Goal: Information Seeking & Learning: Find specific fact

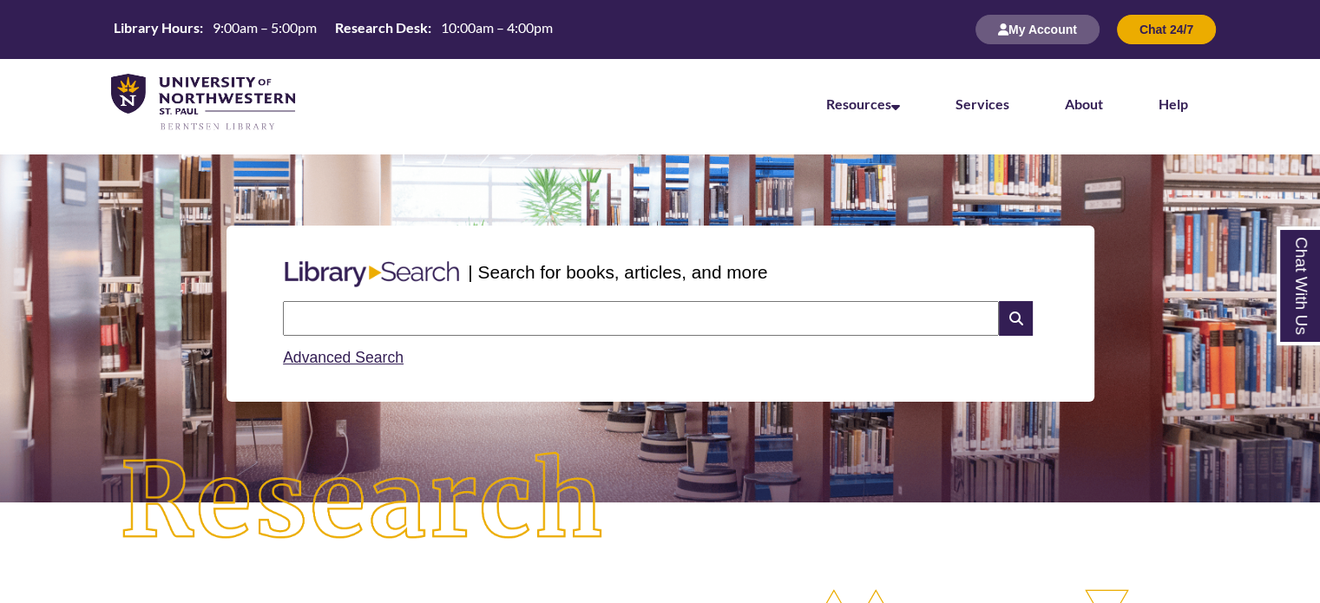
click at [514, 319] on input "text" at bounding box center [641, 318] width 716 height 35
paste input "**********"
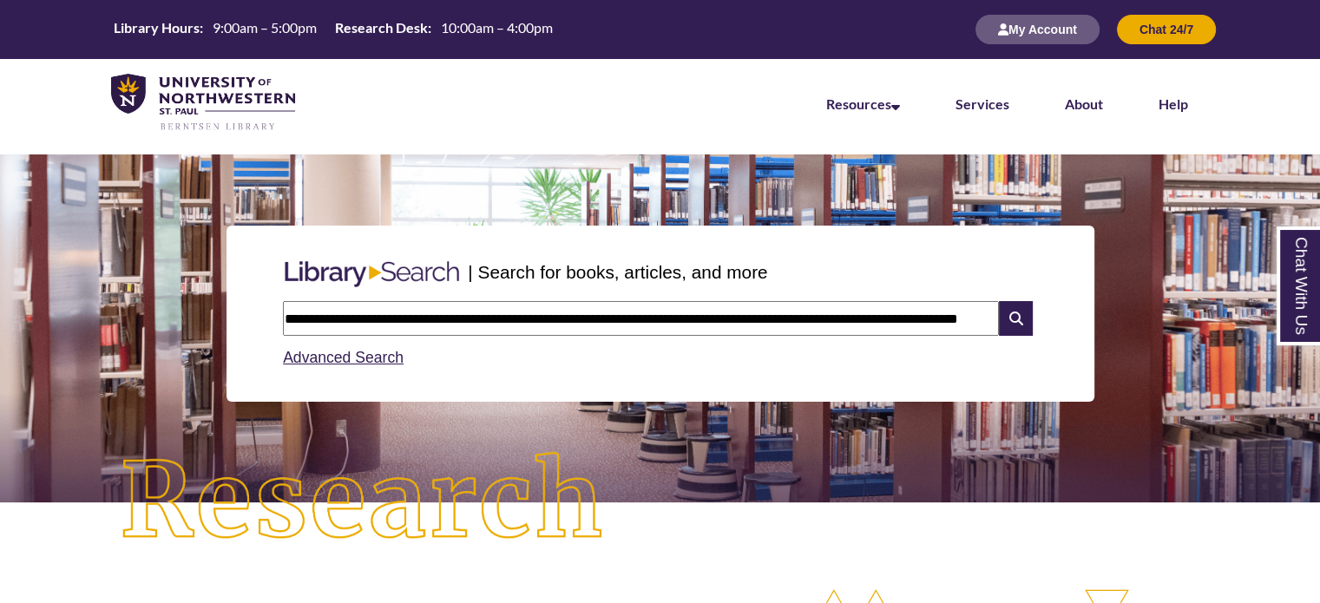
scroll to position [0, 40]
type input "**********"
